Goal: Communication & Community: Ask a question

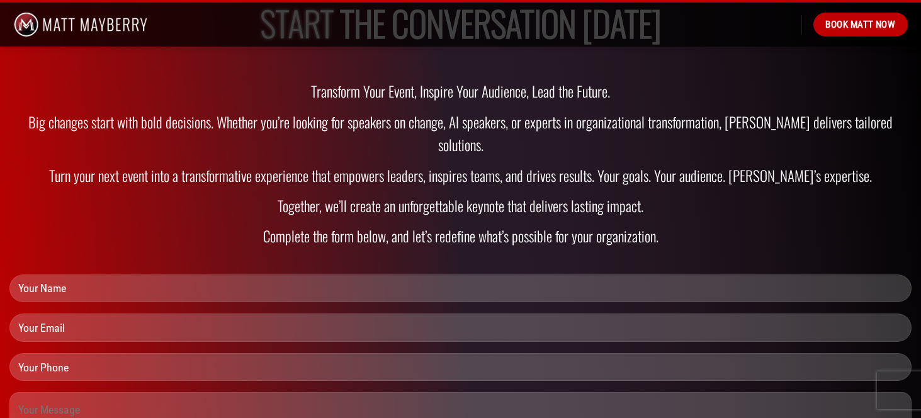
scroll to position [4608, 0]
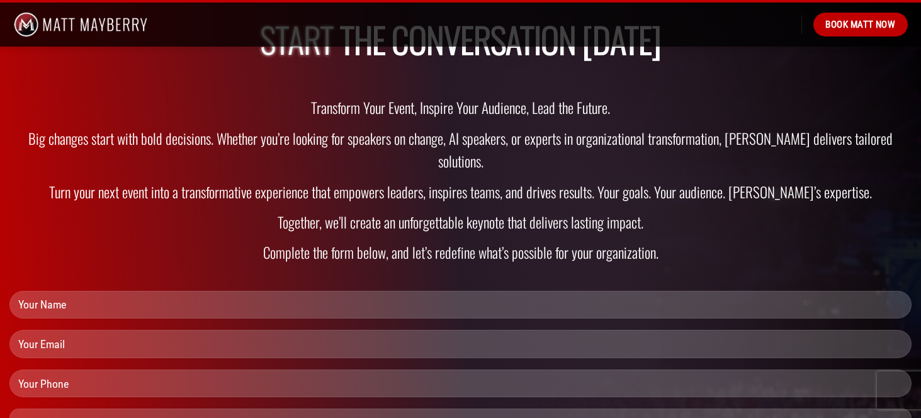
click at [82, 291] on input "Contact form" at bounding box center [460, 305] width 902 height 28
type input "[PERSON_NAME]"
type input "[EMAIL_ADDRESS][DOMAIN_NAME]"
type input "5183660096"
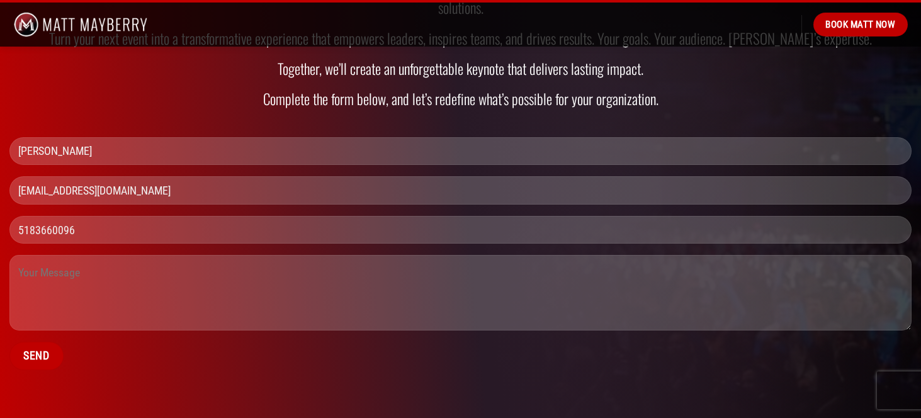
scroll to position [4766, 0]
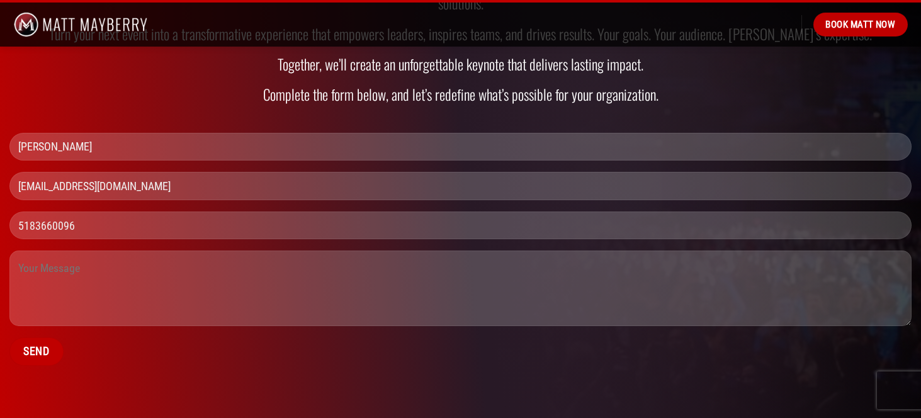
click at [60, 251] on textarea "Contact form" at bounding box center [460, 289] width 902 height 76
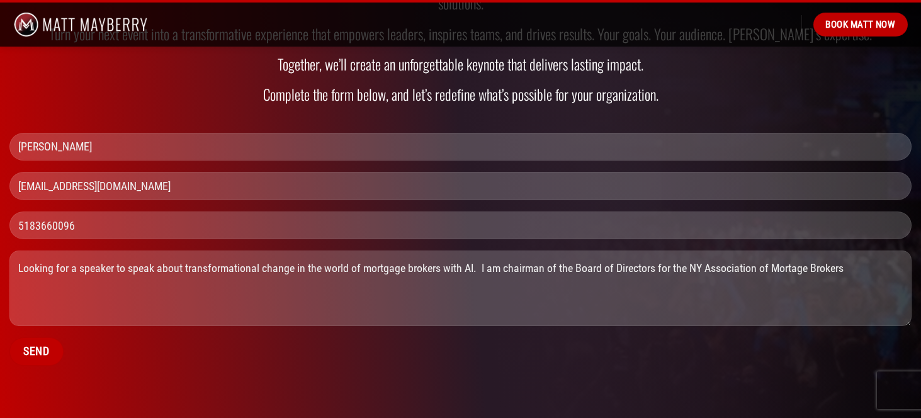
click at [856, 251] on textarea "Looking for a speaker to speak about transformational change in the world of mo…" at bounding box center [460, 289] width 902 height 76
click at [798, 251] on textarea "Looking for a speaker to speak about transformational change in the world of mo…" at bounding box center [460, 289] width 902 height 76
click at [483, 251] on textarea "Looking for a speaker to speak about transformational change in the world of mo…" at bounding box center [460, 289] width 902 height 76
click at [857, 251] on textarea "Looking for a speaker to speak about transformational change in the world of mo…" at bounding box center [460, 289] width 902 height 76
click at [701, 251] on textarea "Looking for a speaker to speak about transformational change in the world of mo…" at bounding box center [460, 289] width 902 height 76
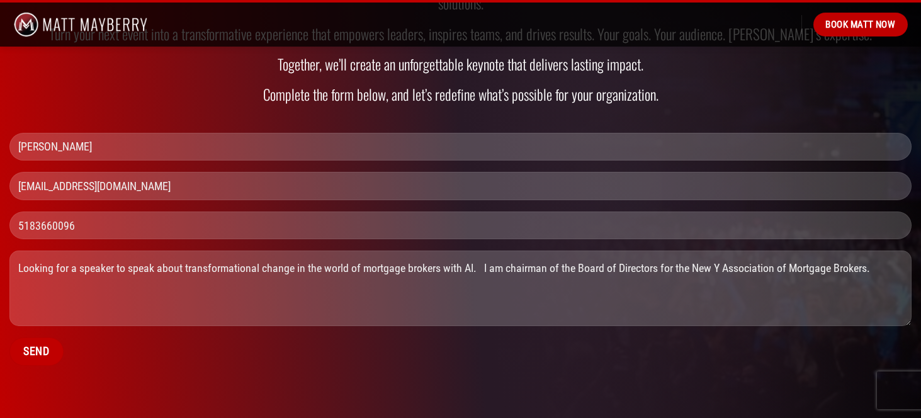
click at [721, 251] on textarea "Looking for a speaker to speak about transformational change in the world of mo…" at bounding box center [460, 289] width 902 height 76
click at [898, 251] on textarea "Looking for a speaker to speak about transformational change in the world of mo…" at bounding box center [460, 289] width 902 height 76
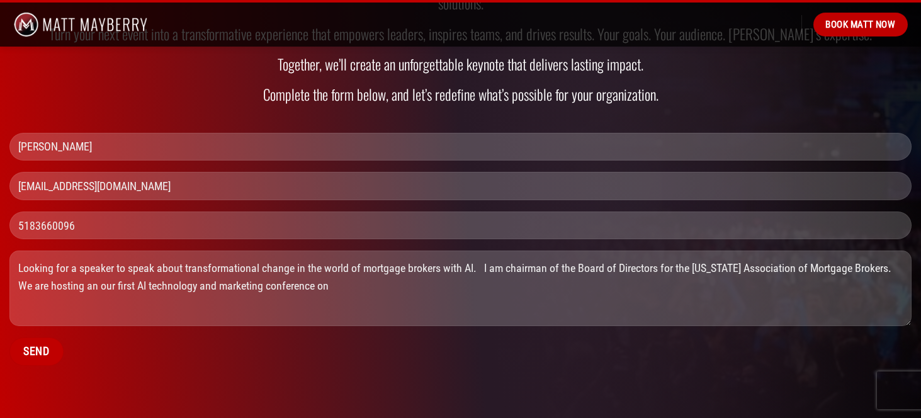
paste textarea "0 [DATE] 9:00 AM - 6:00 PM (UTC-03:00) Location [PERSON_NAME], [GEOGRAPHIC_DATA]"
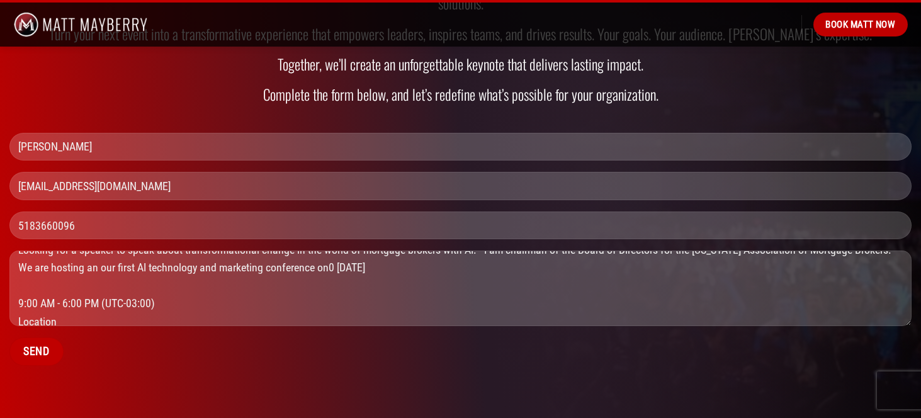
scroll to position [0, 0]
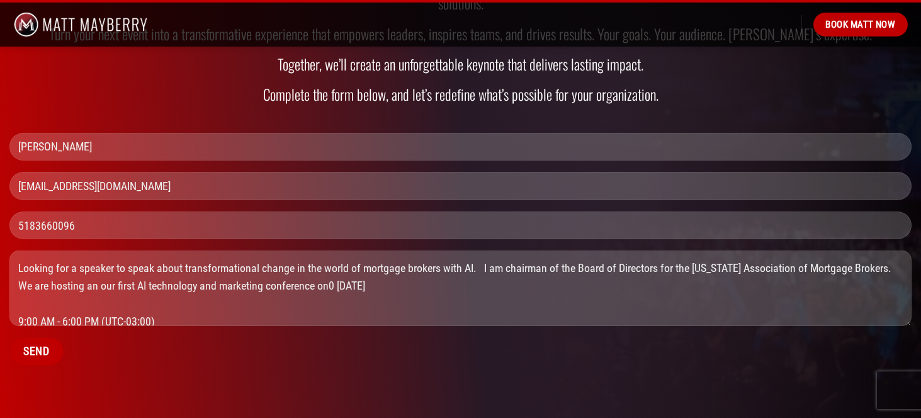
click at [336, 265] on textarea "Looking for a speaker to speak about transformational change in the world of mo…" at bounding box center [460, 289] width 902 height 76
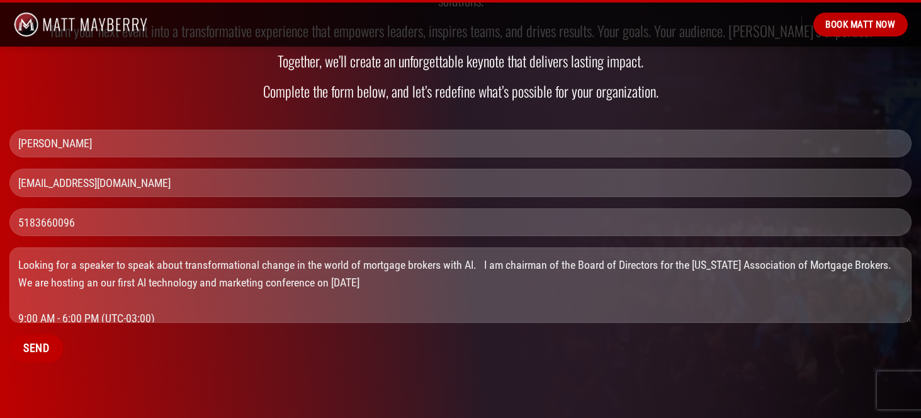
click at [18, 296] on textarea "Looking for a speaker to speak about transformational change in the world of mo…" at bounding box center [460, 285] width 902 height 76
click at [19, 295] on textarea "Looking for a speaker to speak about transformational change in the world of mo…" at bounding box center [460, 285] width 902 height 76
click at [18, 278] on textarea "Looking for a speaker to speak about transformational change in the world of mo…" at bounding box center [460, 285] width 902 height 76
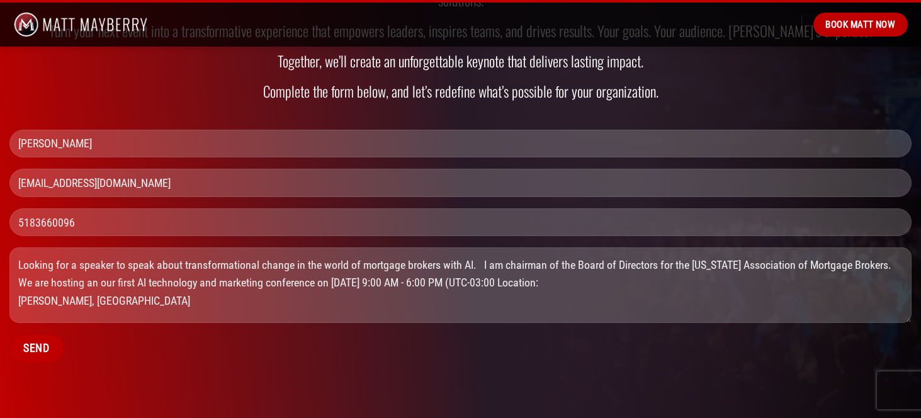
click at [21, 279] on textarea "Looking for a speaker to speak about transformational change in the world of mo…" at bounding box center [460, 285] width 902 height 76
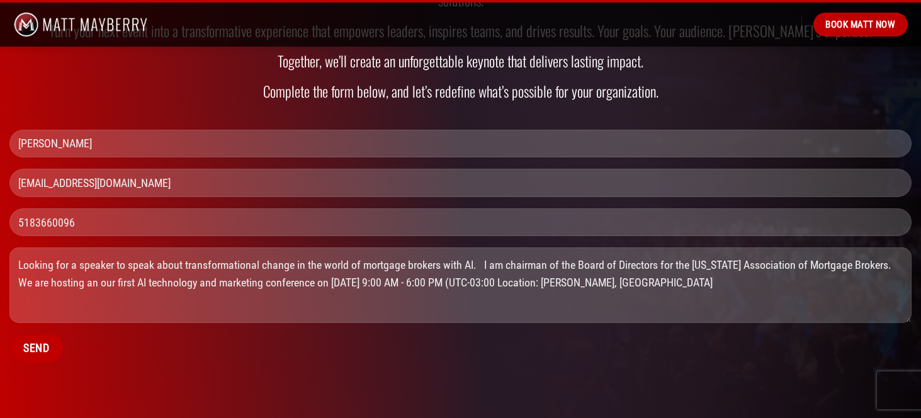
click at [718, 261] on textarea "Looking for a speaker to speak about transformational change in the world of mo…" at bounding box center [460, 285] width 902 height 76
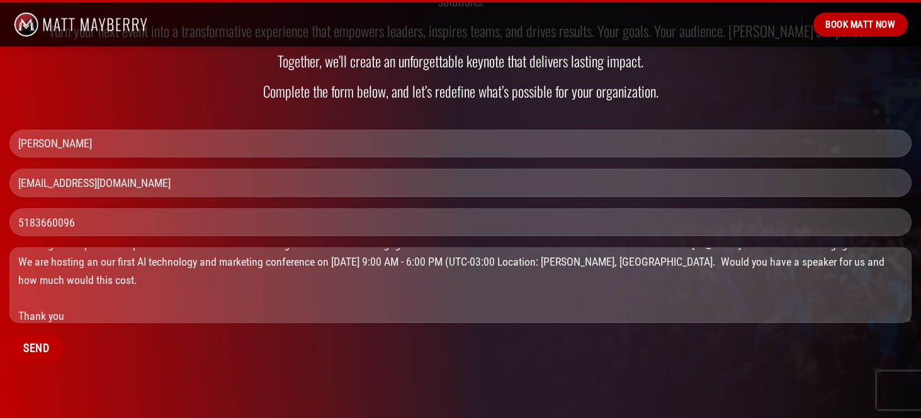
type textarea "Looking for a speaker to speak about transformational change in the world of mo…"
click at [36, 208] on input "5183660096" at bounding box center [460, 222] width 902 height 28
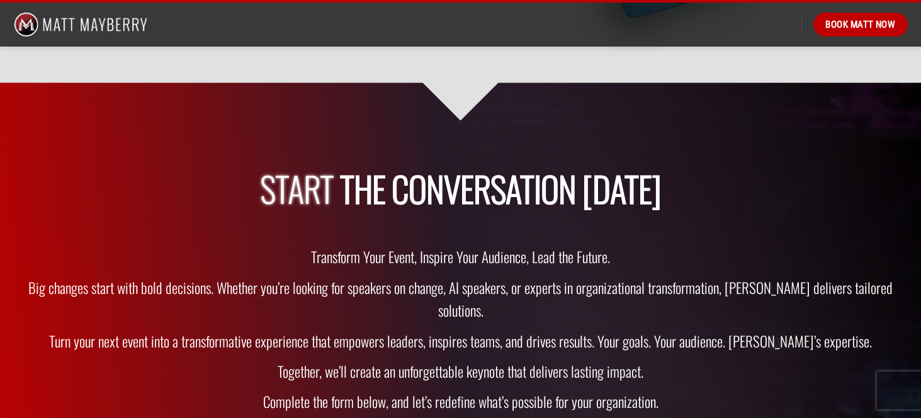
scroll to position [4769, 0]
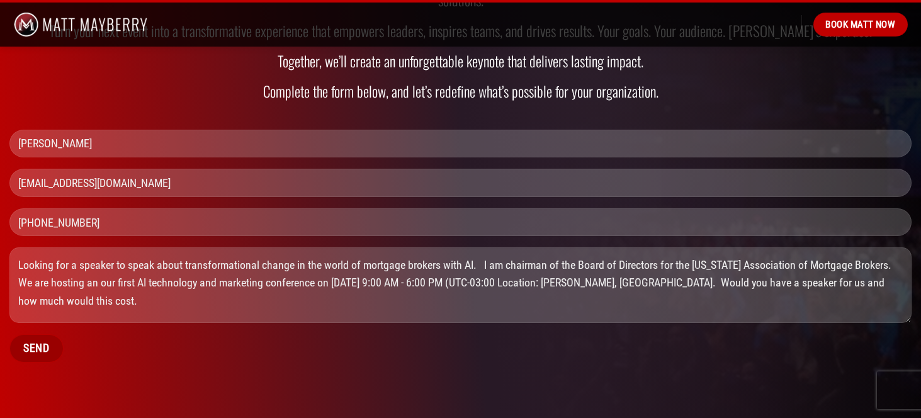
type input "[PHONE_NUMBER]"
click at [35, 334] on input "Send" at bounding box center [36, 348] width 54 height 28
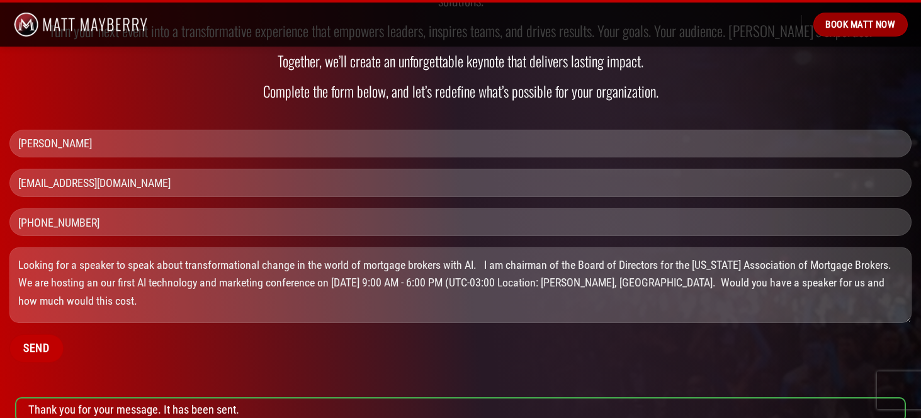
click at [848, 31] on span "Book Matt Now" at bounding box center [860, 24] width 70 height 15
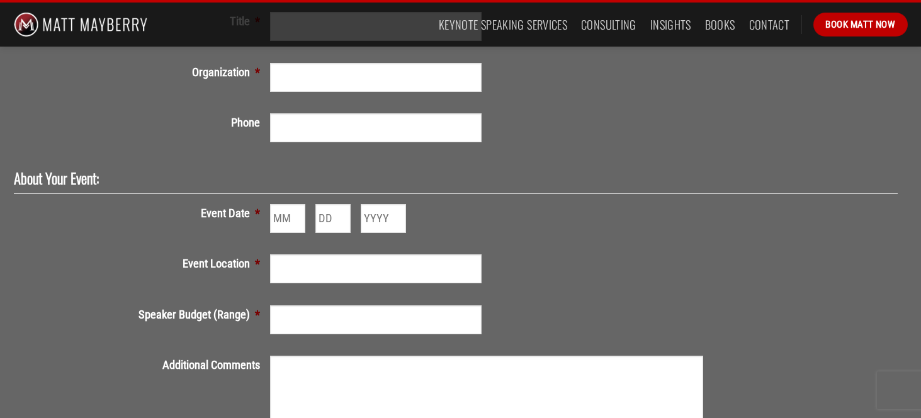
scroll to position [329, 0]
